Goal: Task Accomplishment & Management: Manage account settings

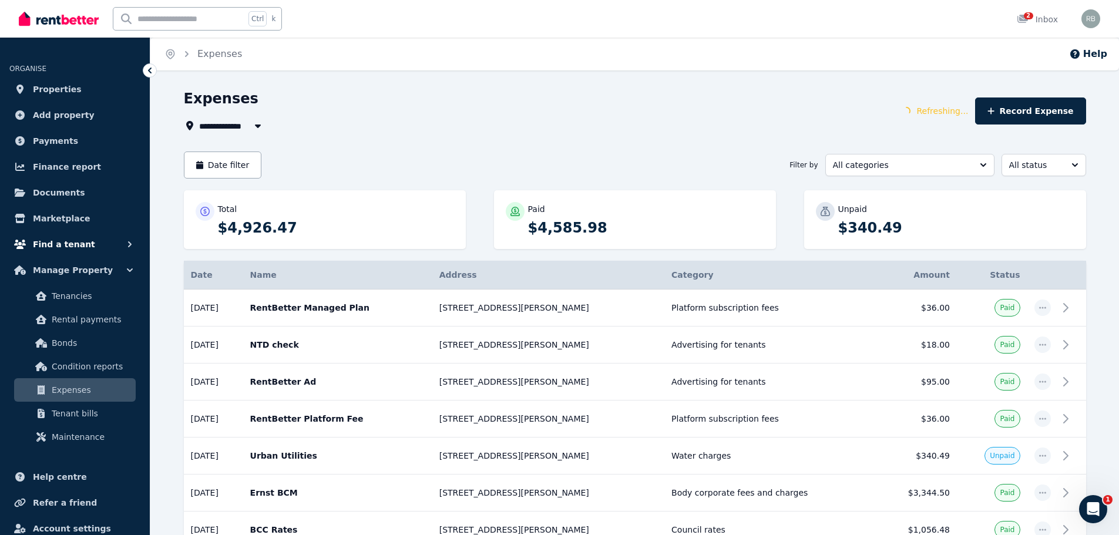
click at [68, 244] on span "Find a tenant" at bounding box center [64, 244] width 62 height 14
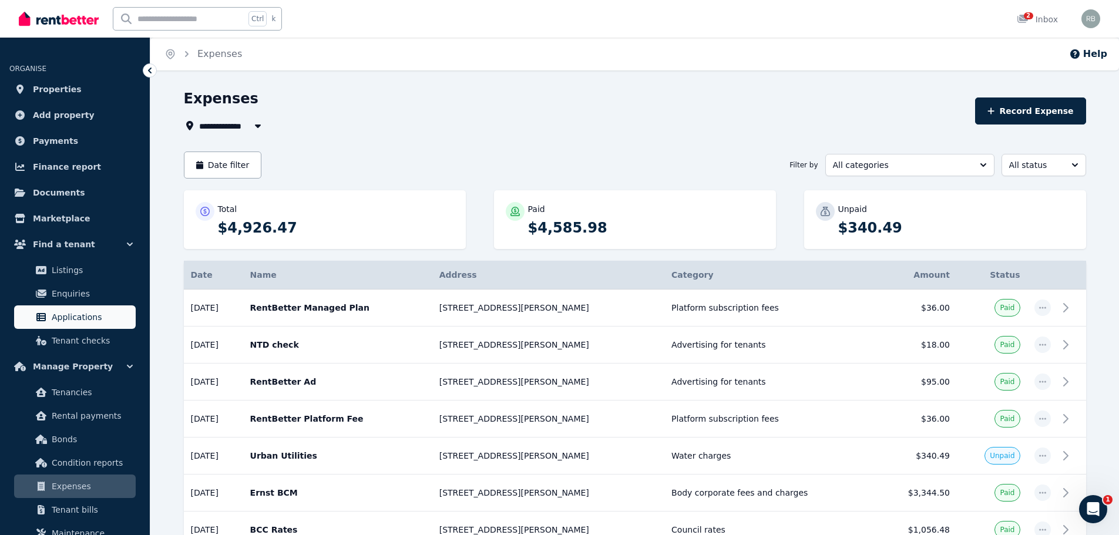
click at [93, 312] on span "Applications" at bounding box center [91, 317] width 79 height 14
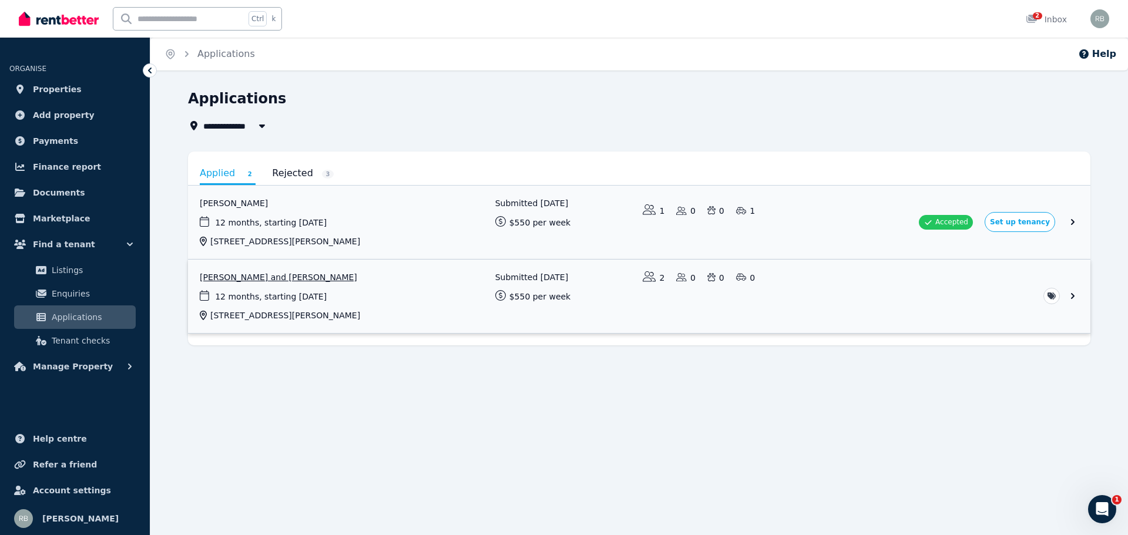
click at [1076, 292] on link "View application: Dylan Leggett and Cerys Miles" at bounding box center [639, 296] width 902 height 73
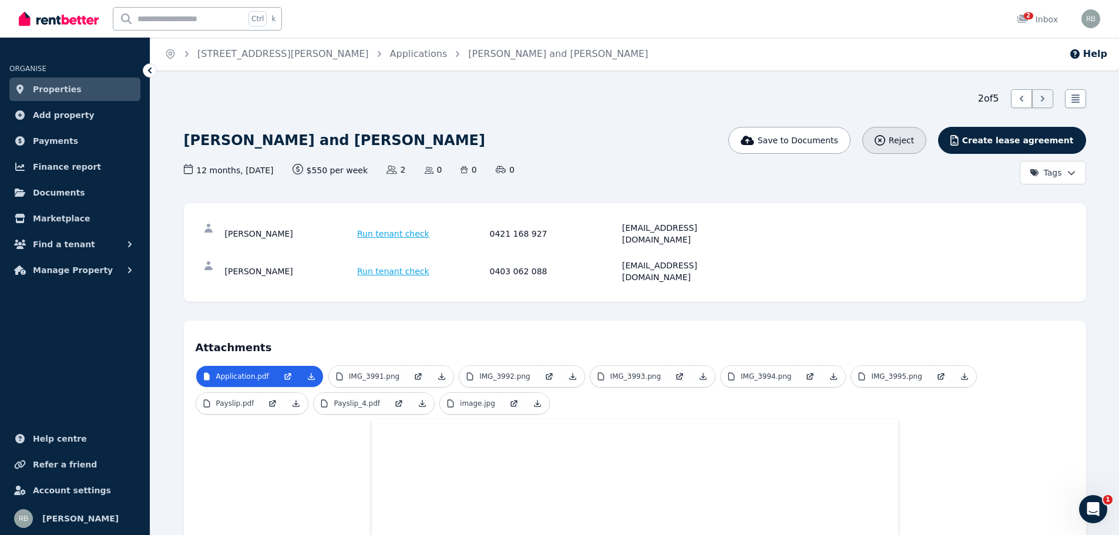
click at [914, 140] on span "Reject" at bounding box center [901, 140] width 25 height 12
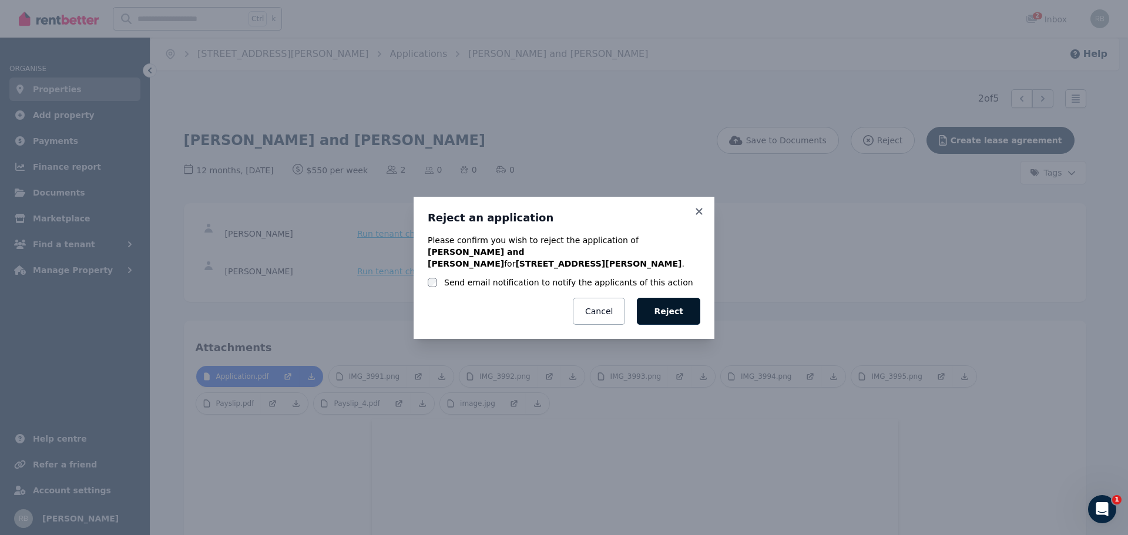
click at [671, 306] on button "Reject" at bounding box center [668, 311] width 63 height 27
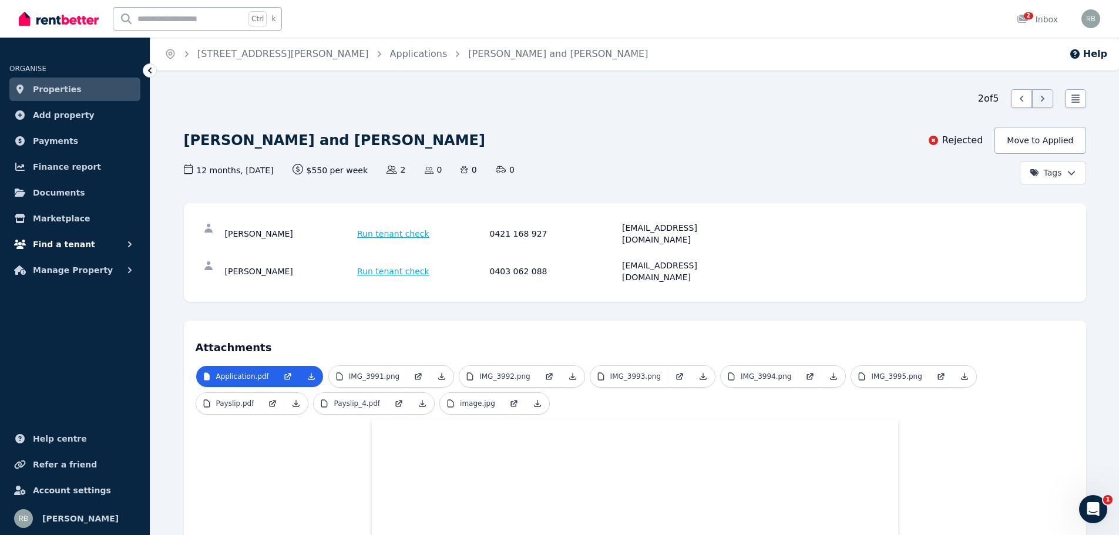
click at [74, 242] on span "Find a tenant" at bounding box center [64, 244] width 62 height 14
click at [83, 271] on span "Listings" at bounding box center [91, 270] width 79 height 14
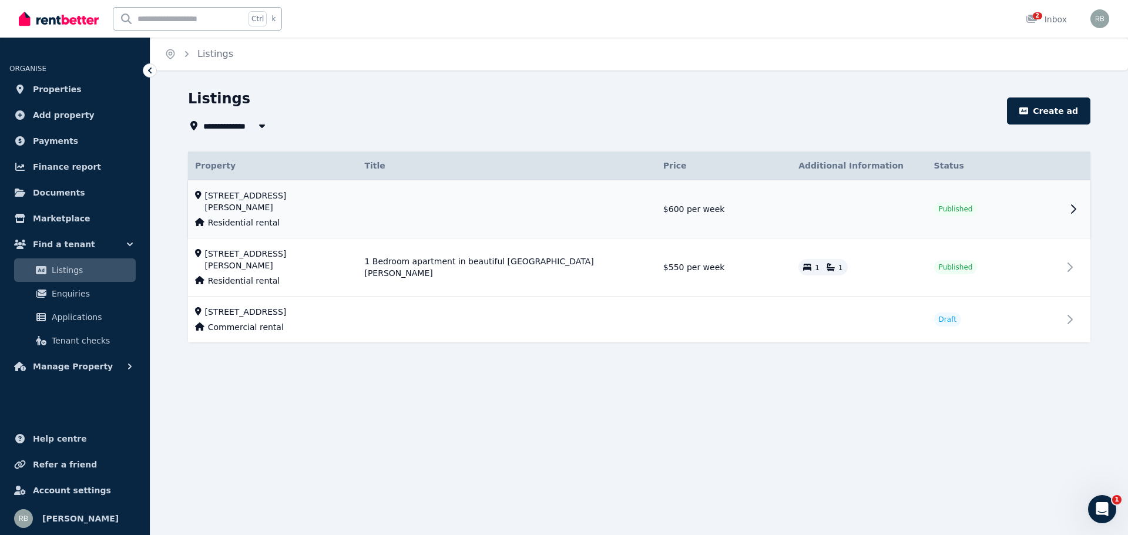
click at [985, 209] on td "Published" at bounding box center [994, 209] width 135 height 58
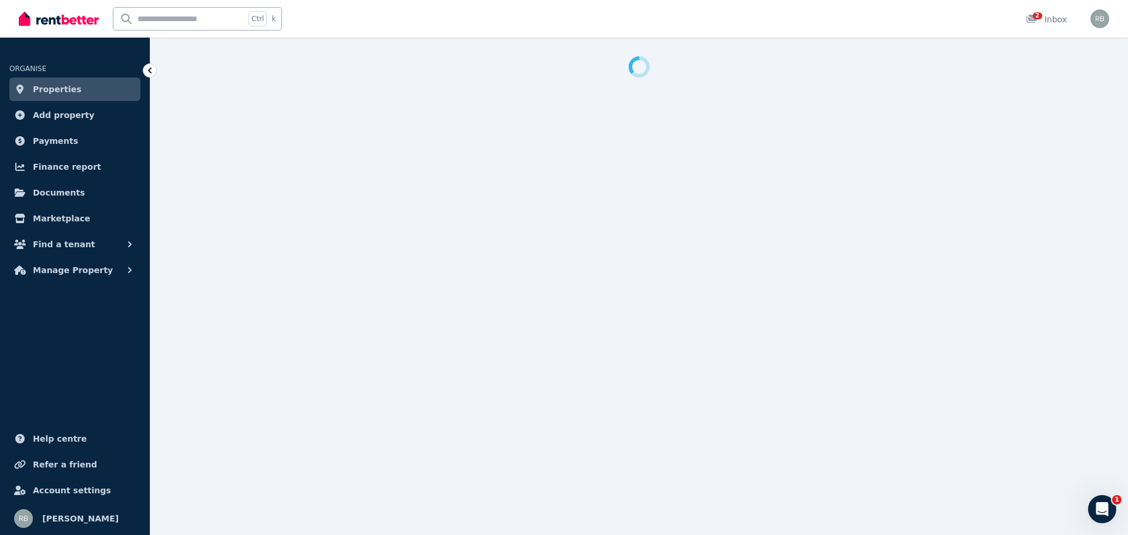
select select "**********"
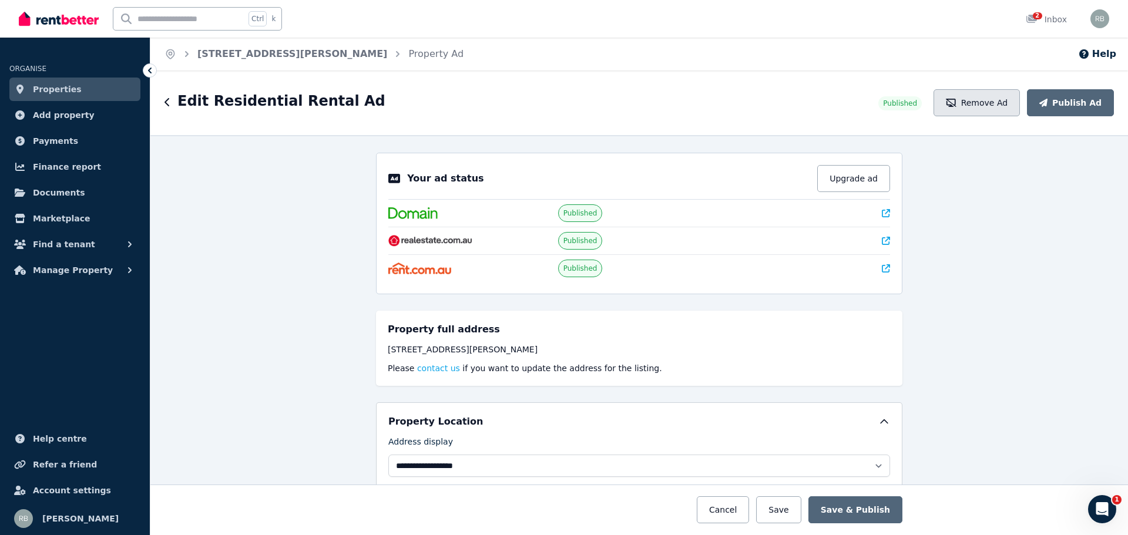
click at [972, 105] on button "Remove Ad" at bounding box center [976, 102] width 86 height 27
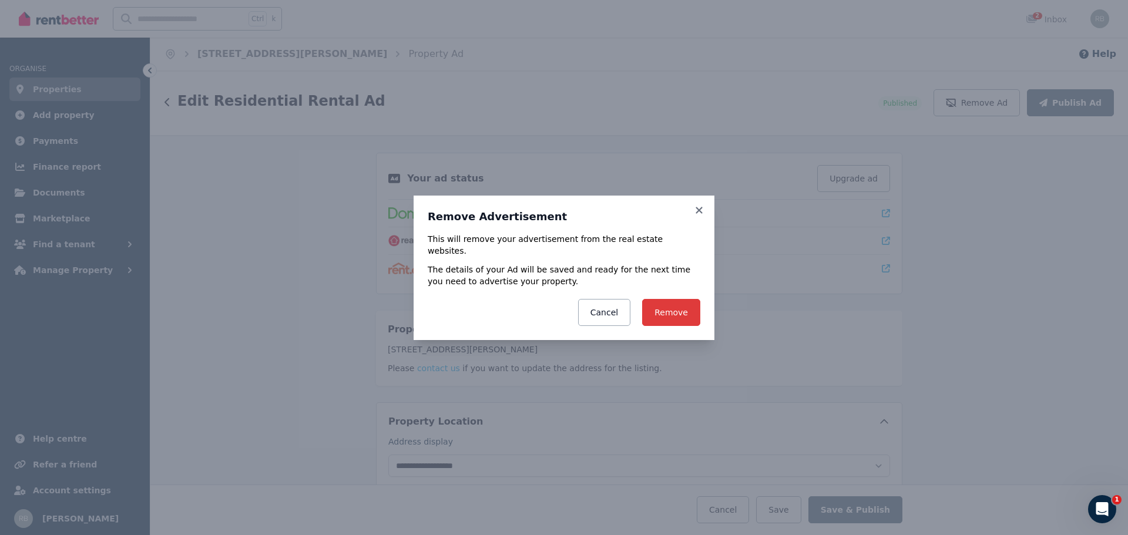
click at [671, 308] on button "Remove" at bounding box center [671, 312] width 58 height 27
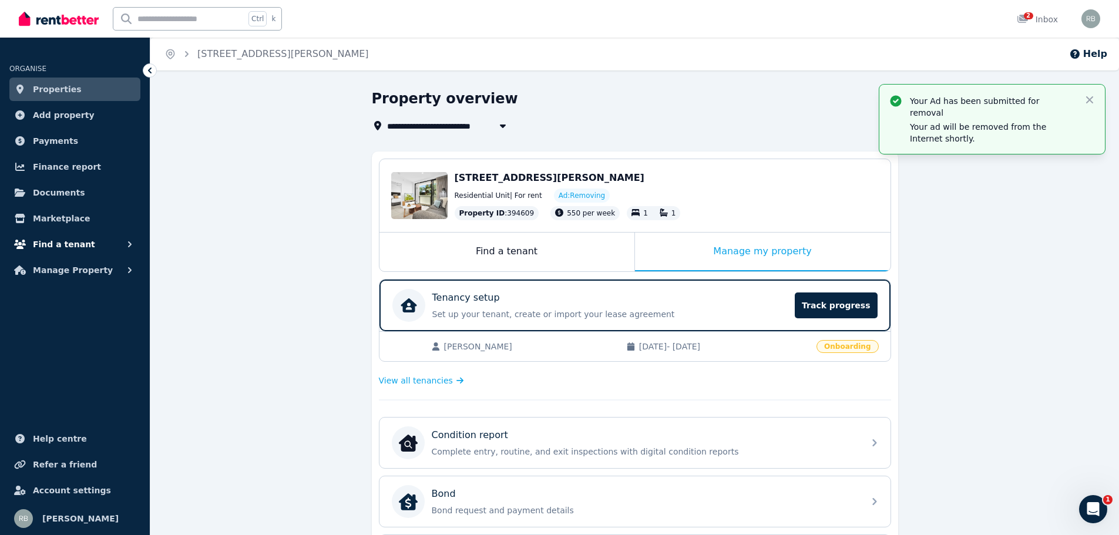
click at [91, 237] on button "Find a tenant" at bounding box center [74, 244] width 131 height 23
click at [95, 273] on span "Listings" at bounding box center [91, 270] width 79 height 14
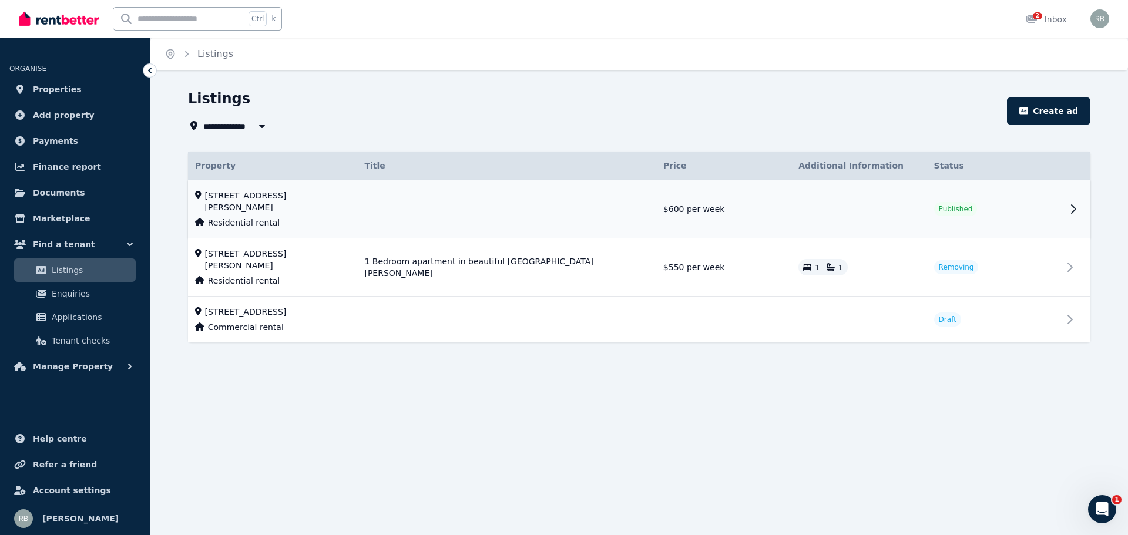
click at [887, 207] on td at bounding box center [858, 209] width 135 height 58
select select "**********"
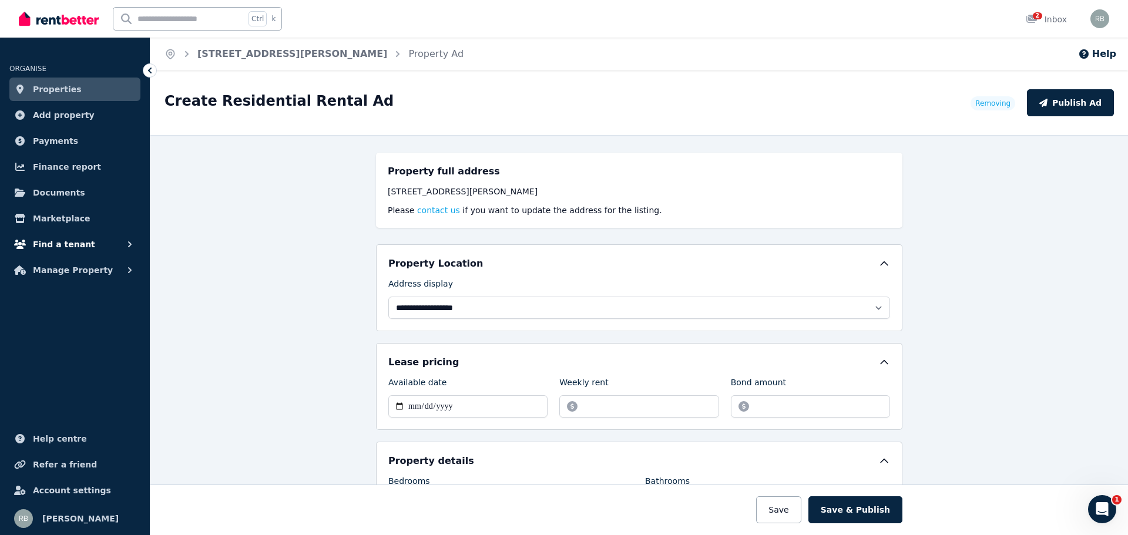
click at [85, 243] on button "Find a tenant" at bounding box center [74, 244] width 131 height 23
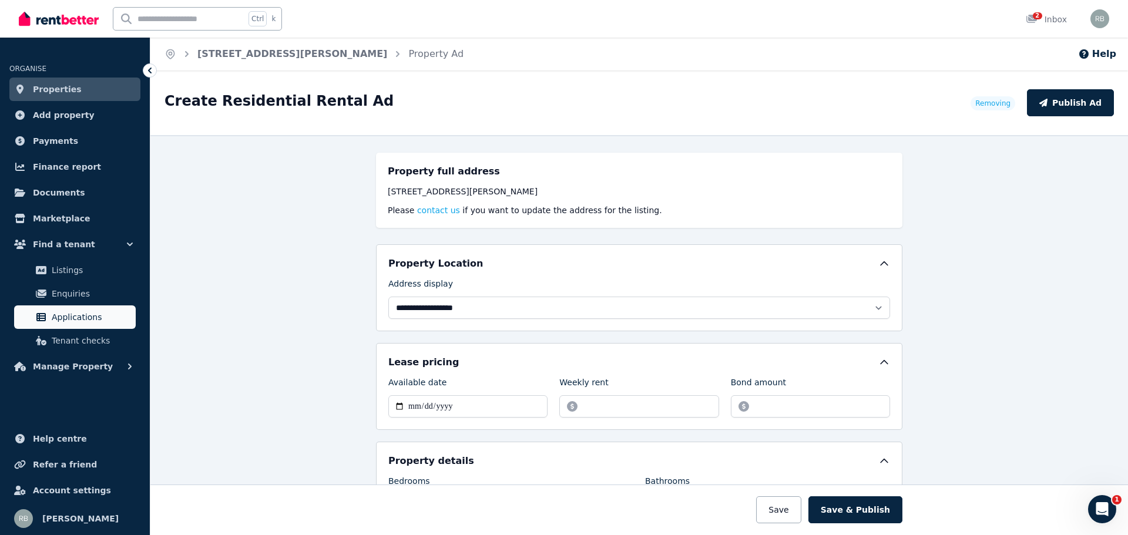
click at [97, 309] on link "Applications" at bounding box center [75, 316] width 122 height 23
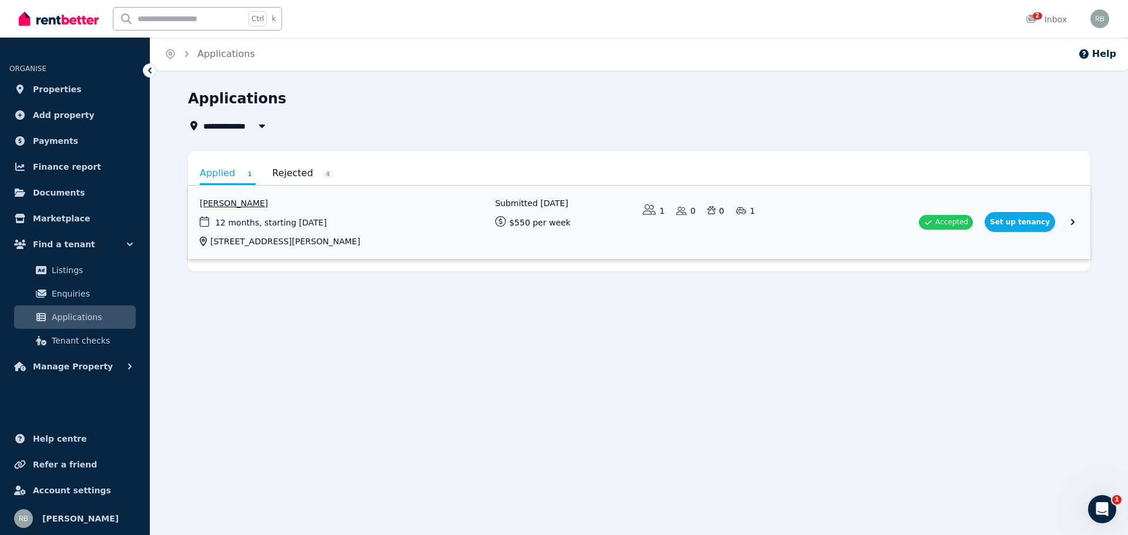
click at [1024, 221] on link "View application: Tarran Moses" at bounding box center [639, 222] width 902 height 73
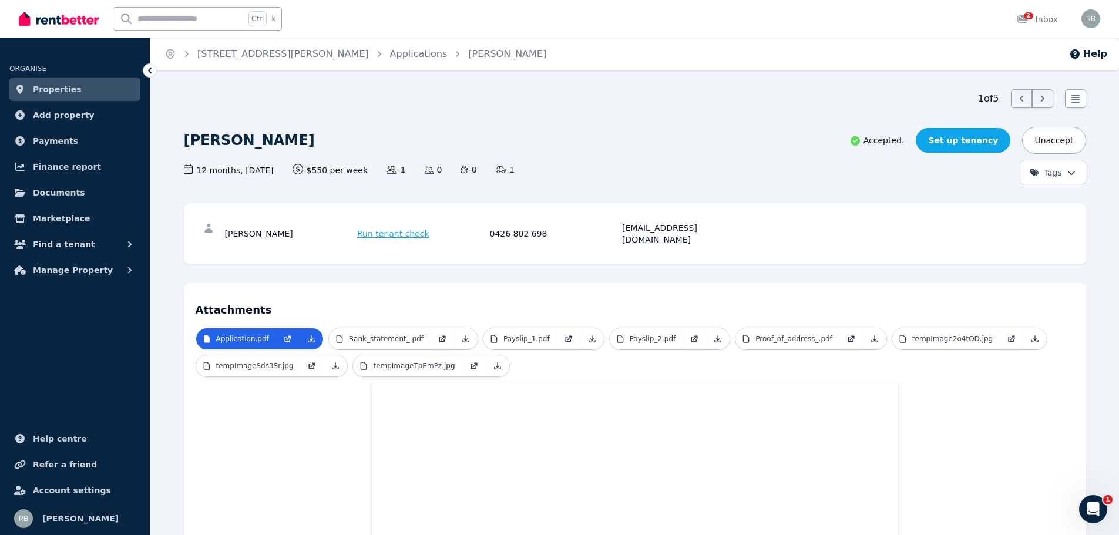
click at [971, 146] on link "Set up tenancy" at bounding box center [963, 140] width 95 height 25
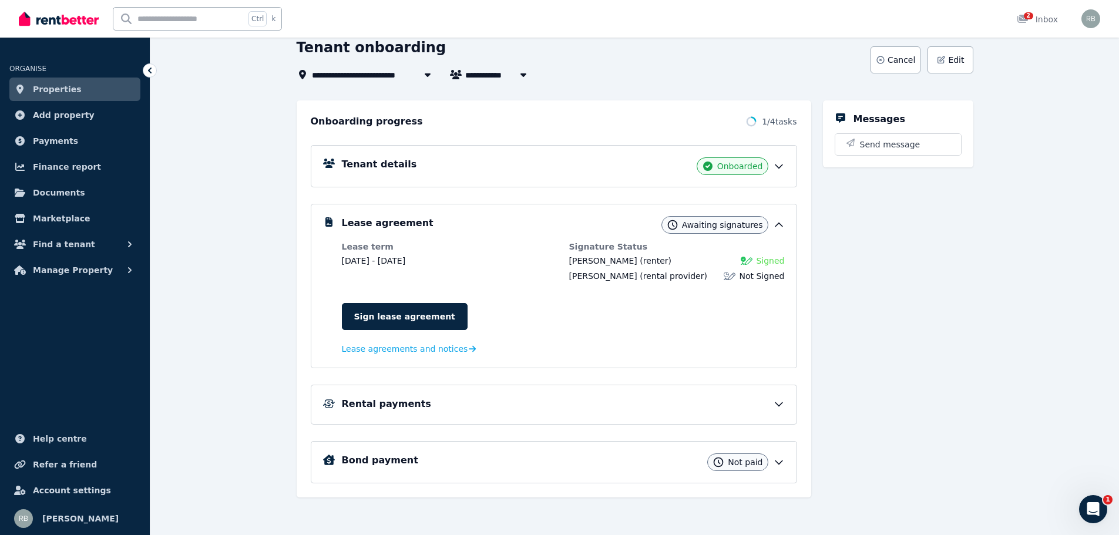
scroll to position [72, 0]
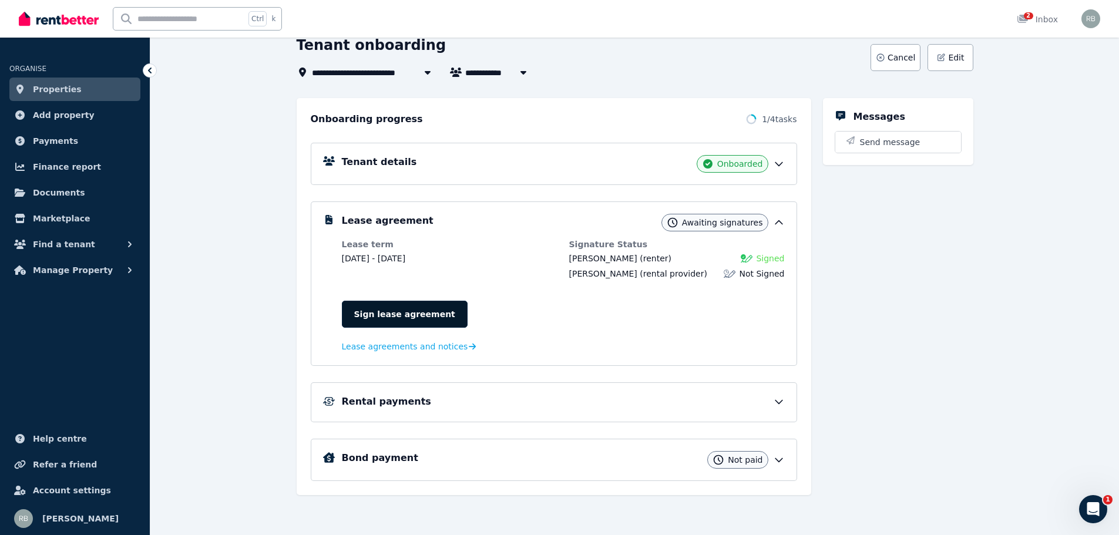
click at [392, 309] on link "Sign lease agreement" at bounding box center [405, 314] width 126 height 27
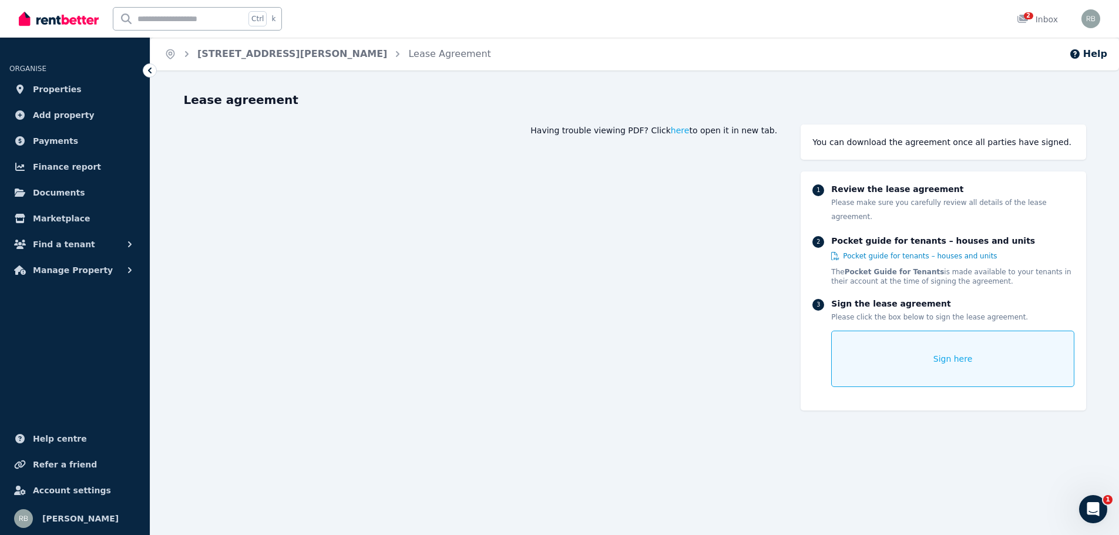
click at [968, 353] on span "Sign here" at bounding box center [952, 359] width 39 height 12
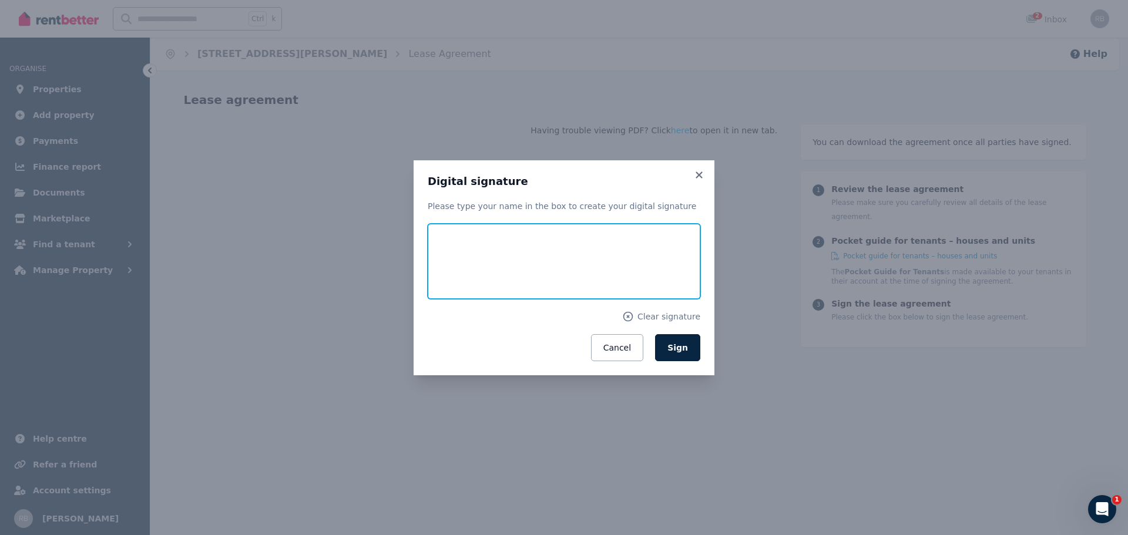
drag, startPoint x: 577, startPoint y: 243, endPoint x: 477, endPoint y: 267, distance: 102.1
click at [477, 267] on input "text" at bounding box center [564, 261] width 272 height 75
type input "*********"
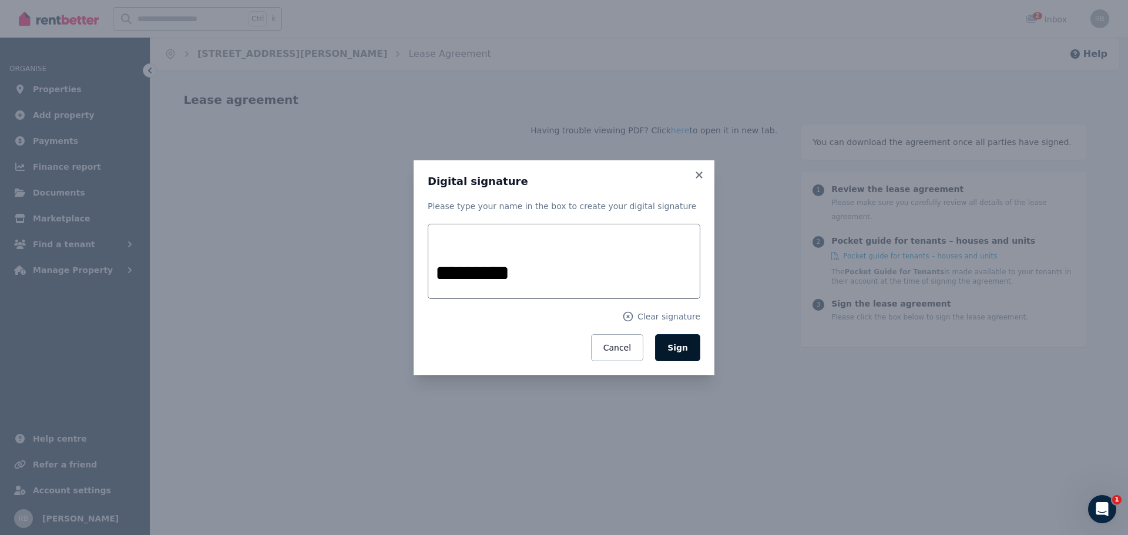
click at [682, 349] on span "Sign" at bounding box center [677, 347] width 21 height 9
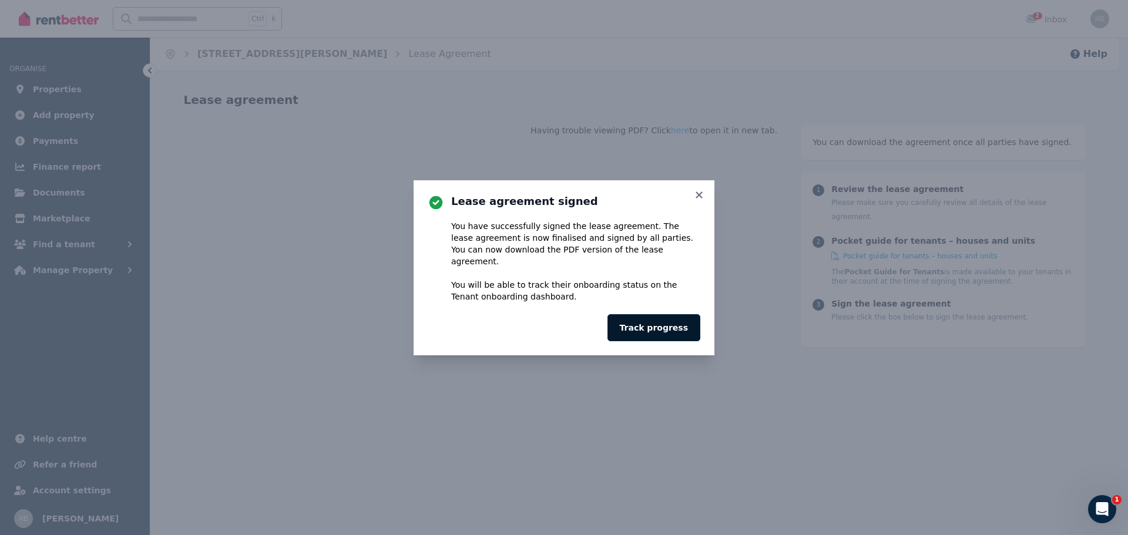
click at [657, 319] on button "Track progress" at bounding box center [653, 327] width 93 height 27
